Goal: Task Accomplishment & Management: Use online tool/utility

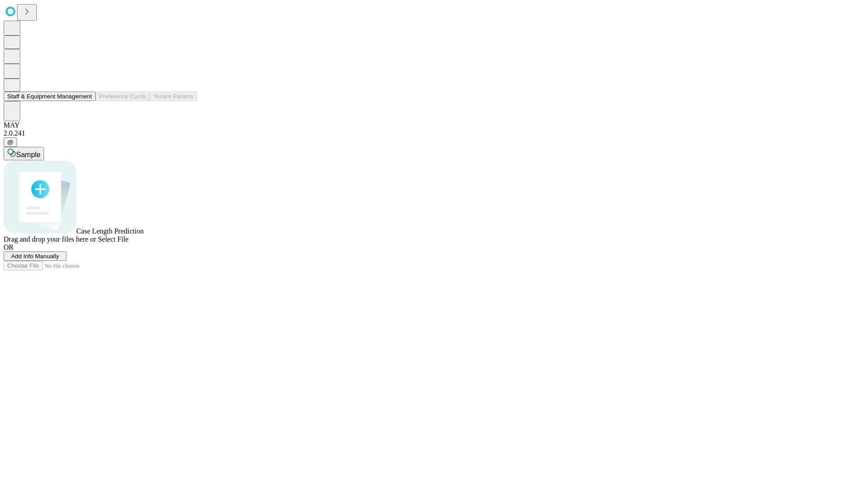
click at [86, 101] on button "Staff & Equipment Management" at bounding box center [50, 96] width 92 height 9
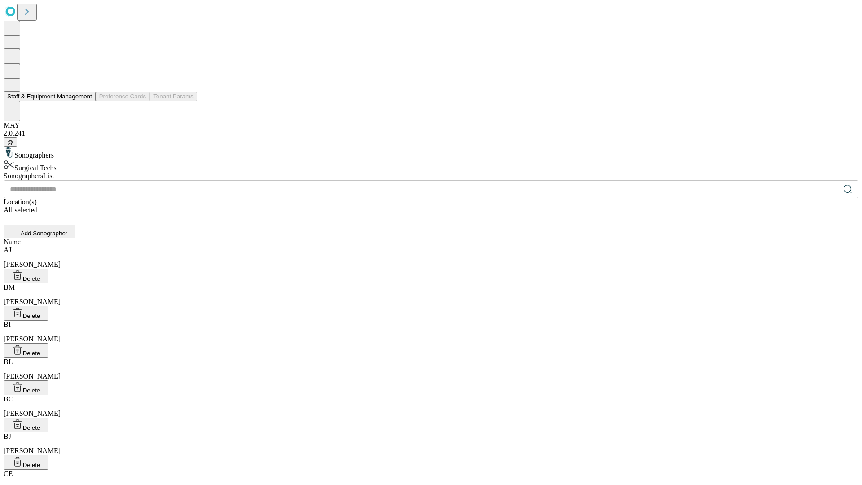
click at [86, 101] on button "Staff & Equipment Management" at bounding box center [50, 96] width 92 height 9
